Goal: Transaction & Acquisition: Purchase product/service

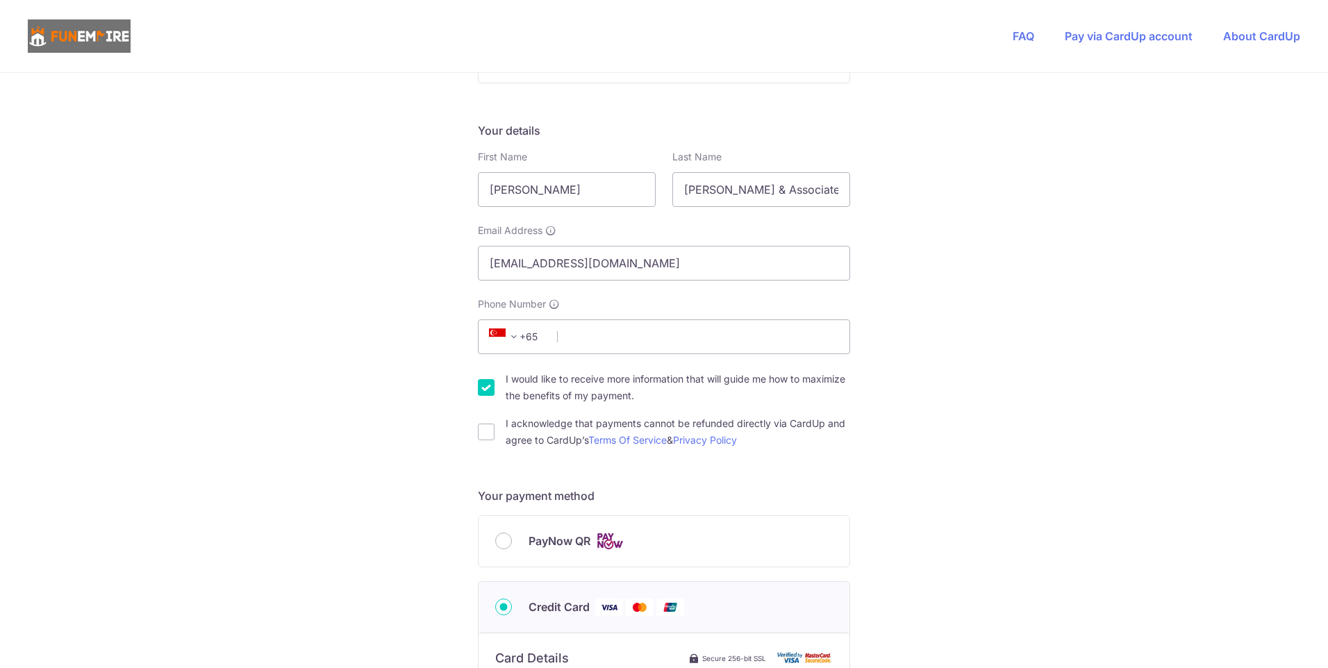
scroll to position [223, 0]
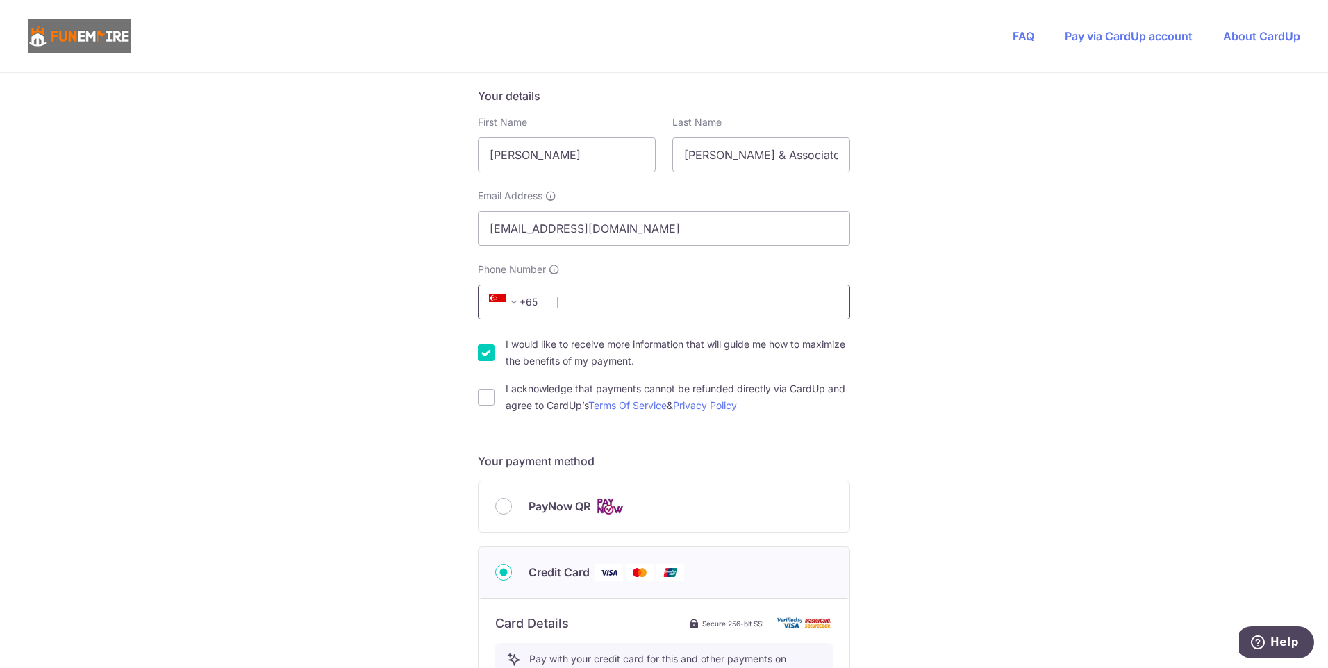
click at [583, 298] on input "Phone Number" at bounding box center [664, 302] width 372 height 35
type input "91599661"
select select "65"
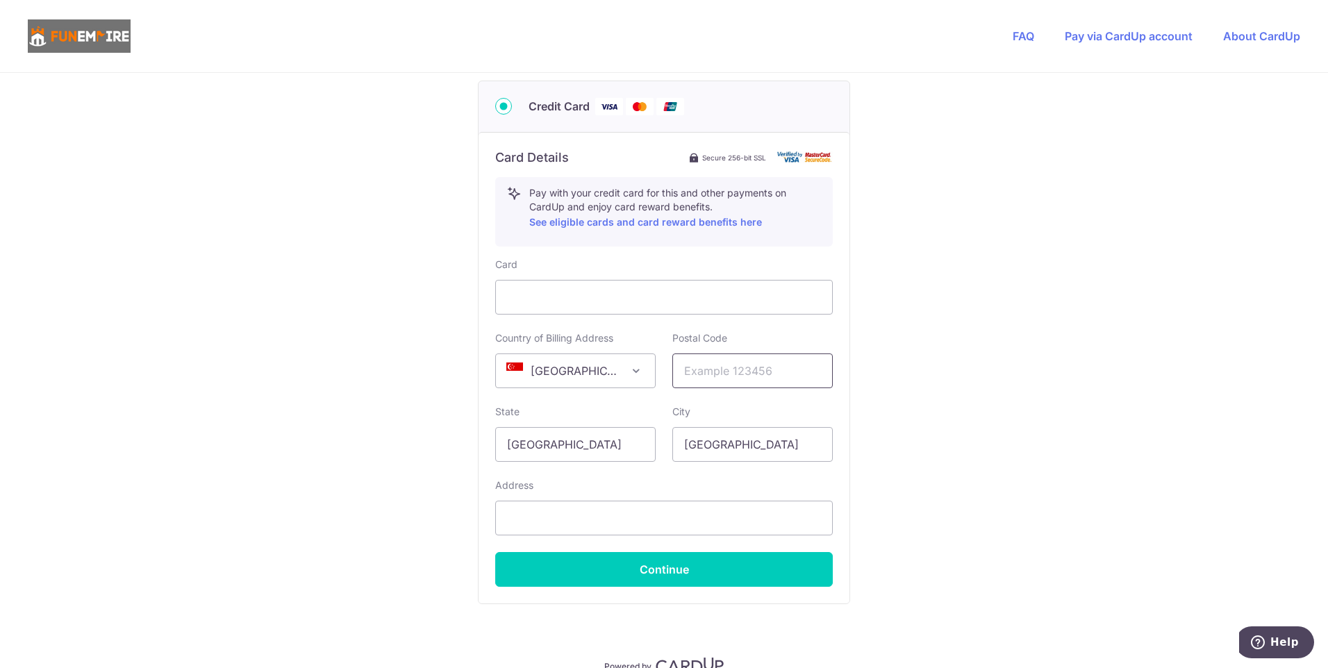
click at [711, 374] on input "text" at bounding box center [752, 371] width 160 height 35
click at [724, 376] on input "189721" at bounding box center [752, 371] width 160 height 35
type input "189720"
click at [694, 520] on input "text" at bounding box center [664, 518] width 338 height 35
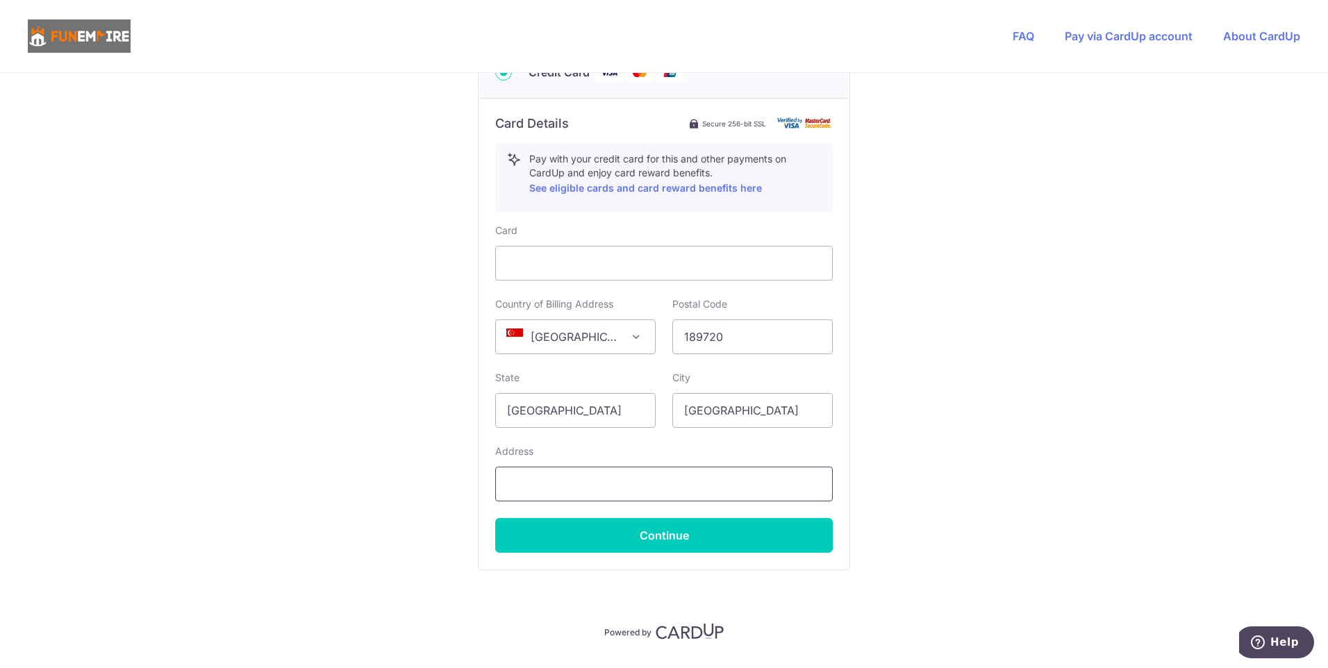
scroll to position [760, 0]
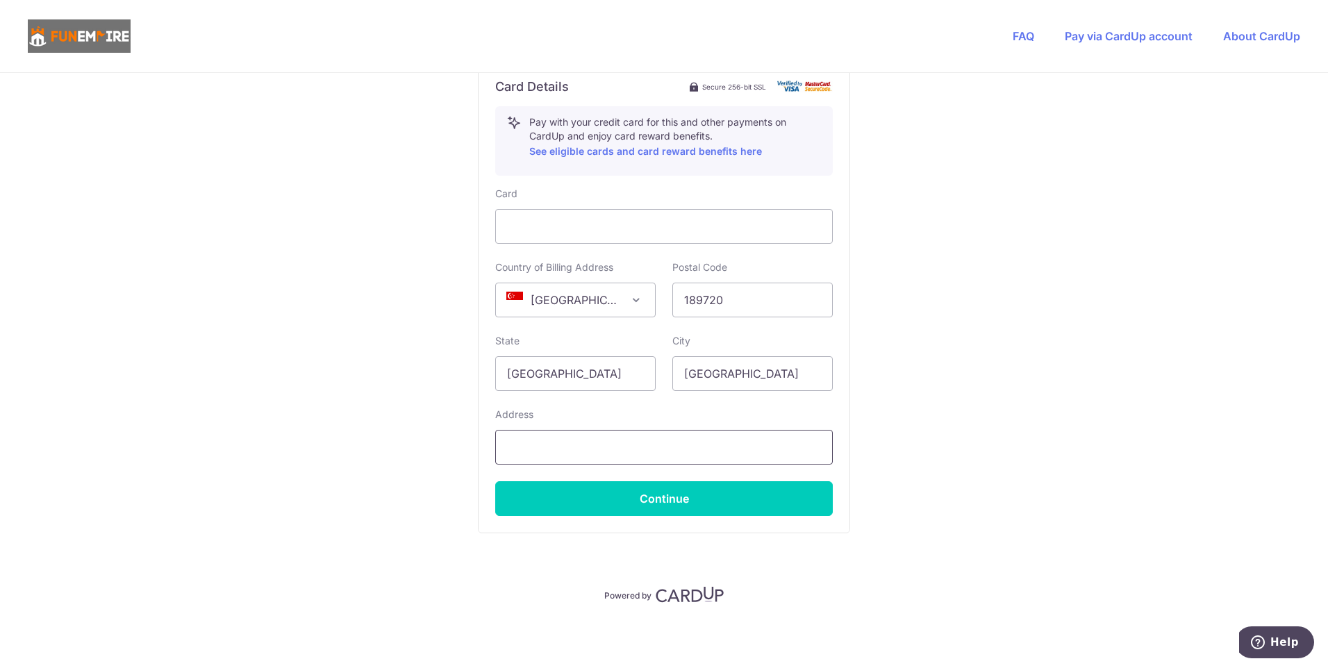
click at [595, 450] on input "text" at bounding box center [664, 447] width 338 height 35
drag, startPoint x: 666, startPoint y: 448, endPoint x: 501, endPoint y: 425, distance: 166.9
click at [501, 425] on div "Address [STREET_ADDRESS]" at bounding box center [664, 436] width 338 height 57
paste input "#17-08 [GEOGRAPHIC_DATA] 189720"
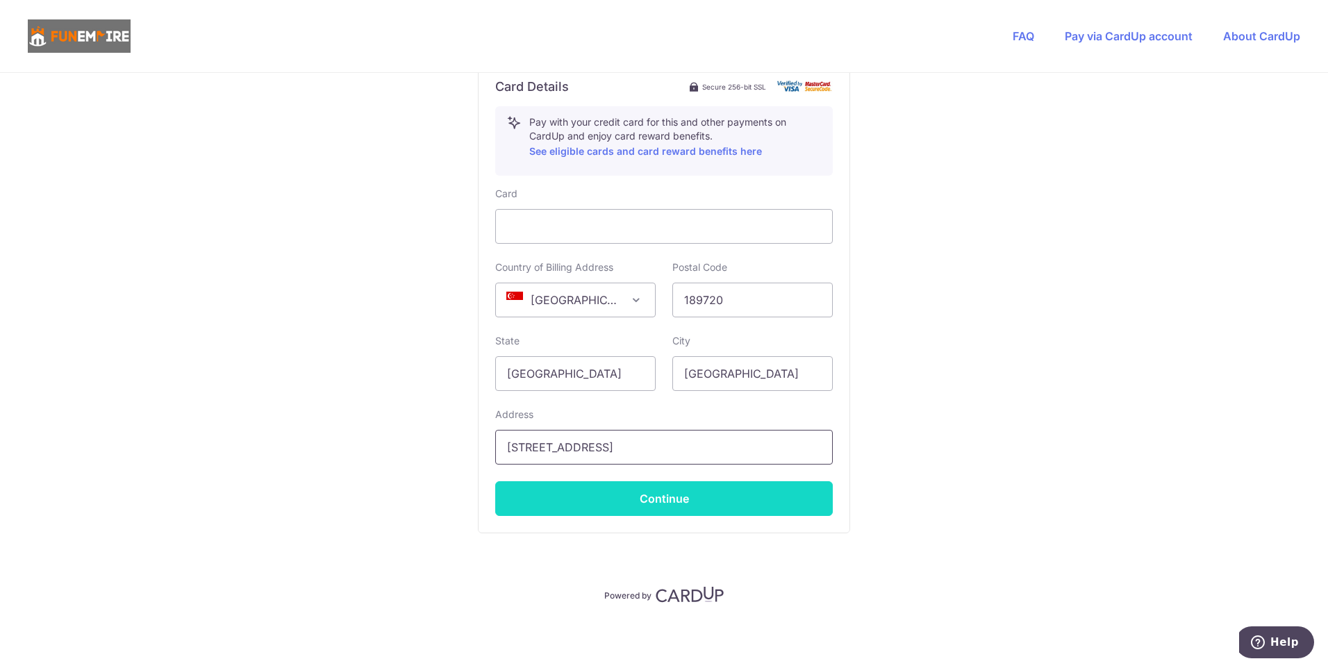
type input "[STREET_ADDRESS]"
click at [653, 493] on button "Continue" at bounding box center [664, 498] width 338 height 35
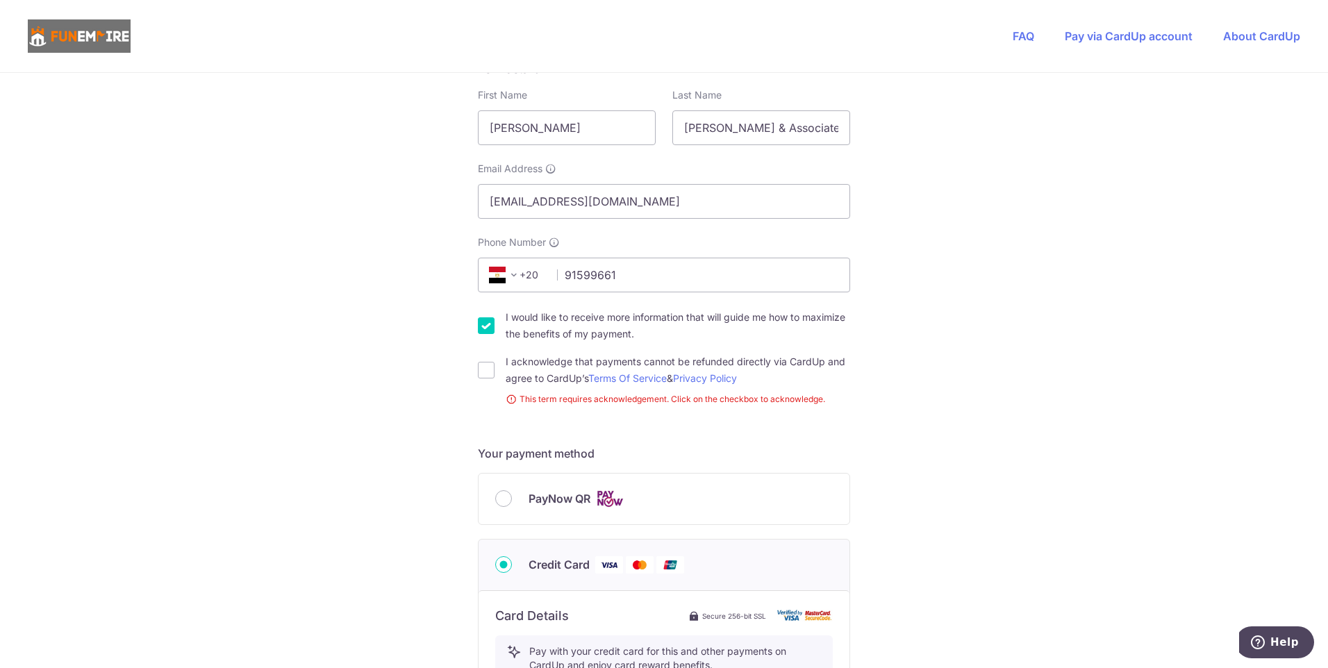
click at [484, 320] on input "I would like to receive more information that will guide me how to maximize the…" at bounding box center [486, 325] width 17 height 17
checkbox input "false"
click at [480, 371] on input "I acknowledge that payments cannot be refunded directly via CardUp and agree to…" at bounding box center [486, 370] width 17 height 17
checkbox input "true"
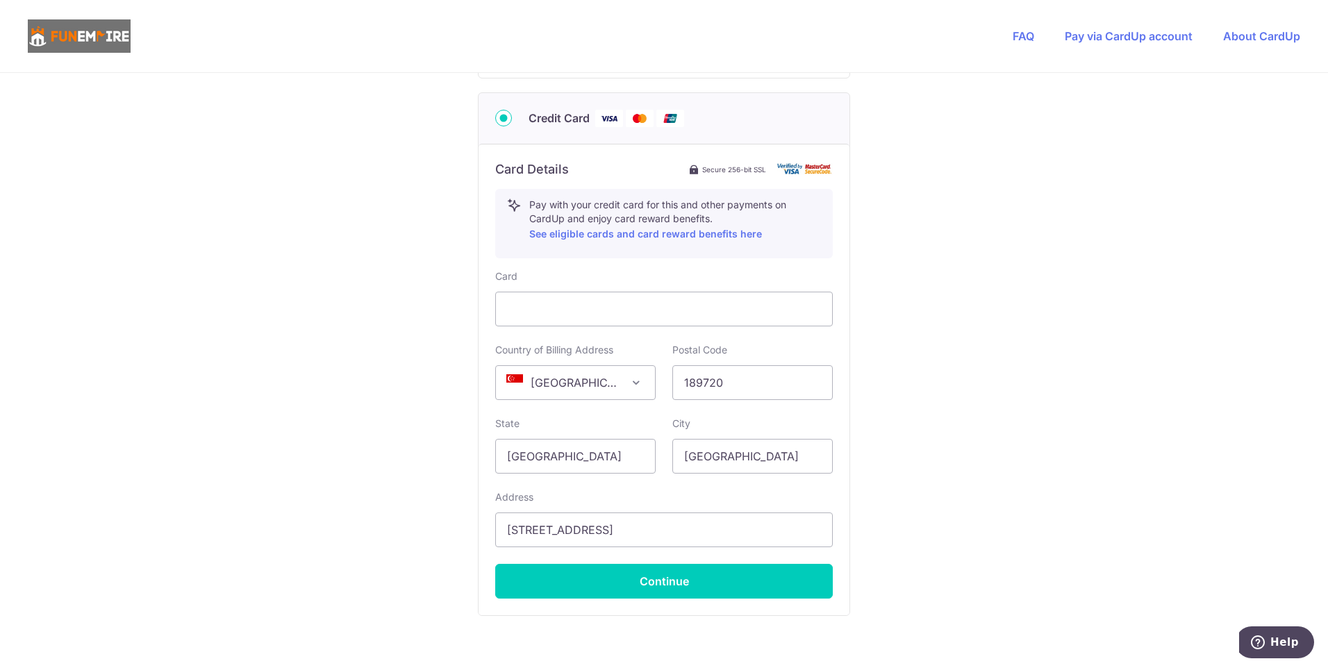
scroll to position [681, 0]
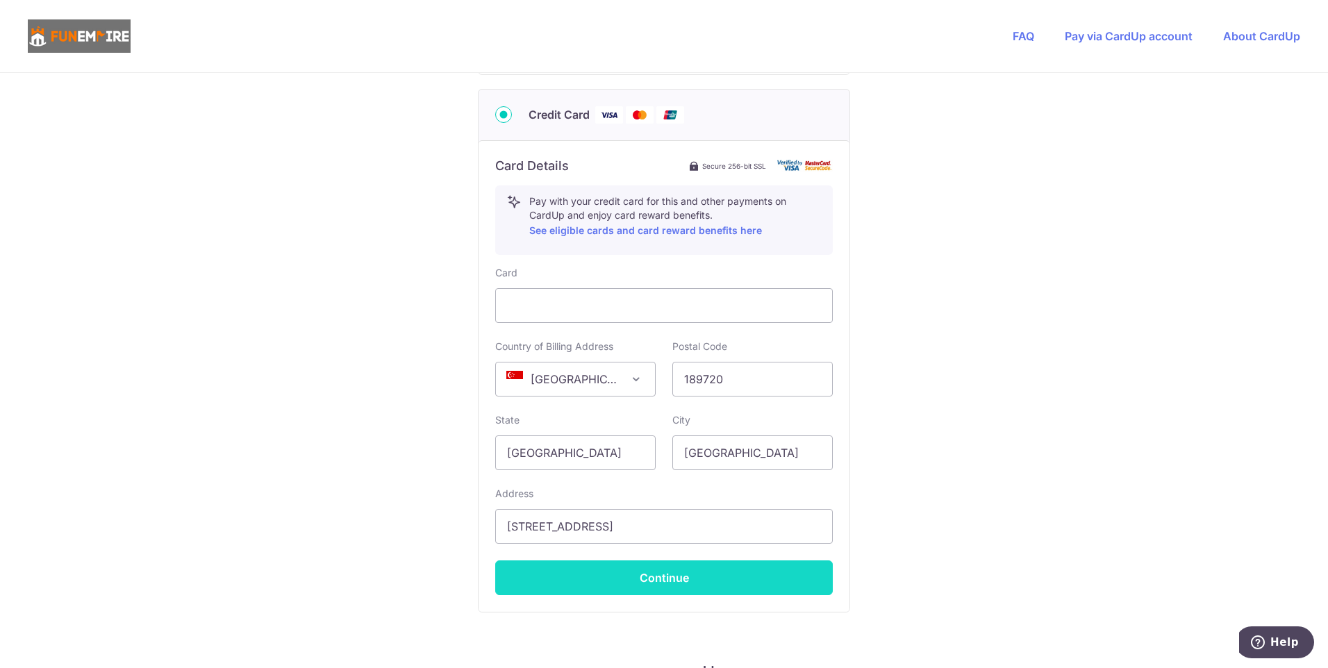
click at [764, 587] on button "Continue" at bounding box center [664, 578] width 338 height 35
type input "**** 7443"
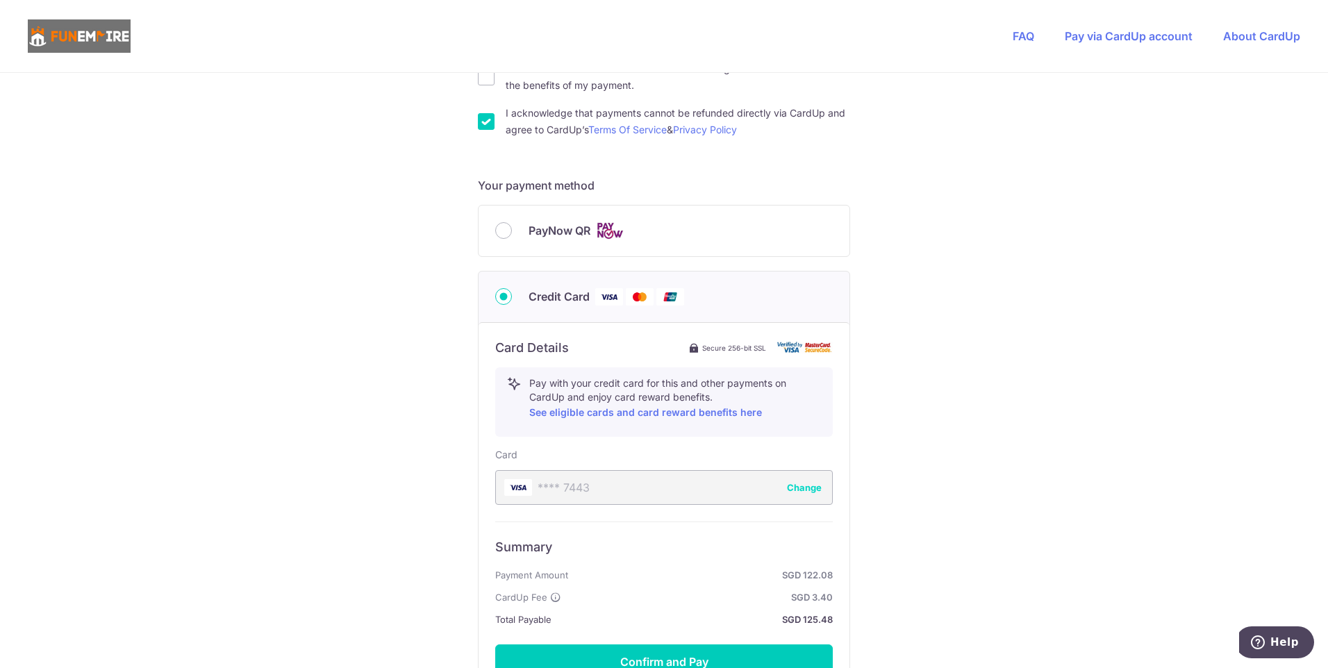
scroll to position [662, 0]
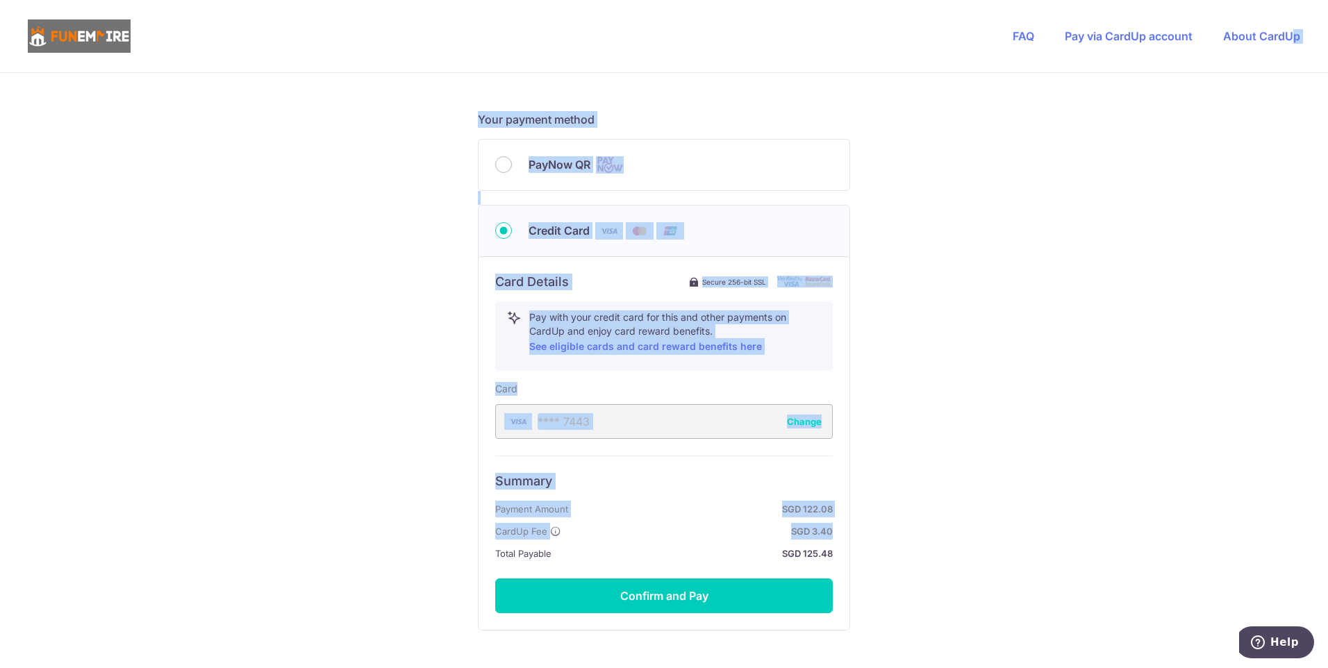
drag, startPoint x: 1320, startPoint y: 411, endPoint x: 1291, endPoint y: 63, distance: 350.0
click at [1291, 63] on div "FAQ Pay via CardUp account About CardUp You are paying The Fun Empire Pte Ltd T…" at bounding box center [664, 334] width 1328 height 668
